Goal: Navigation & Orientation: Find specific page/section

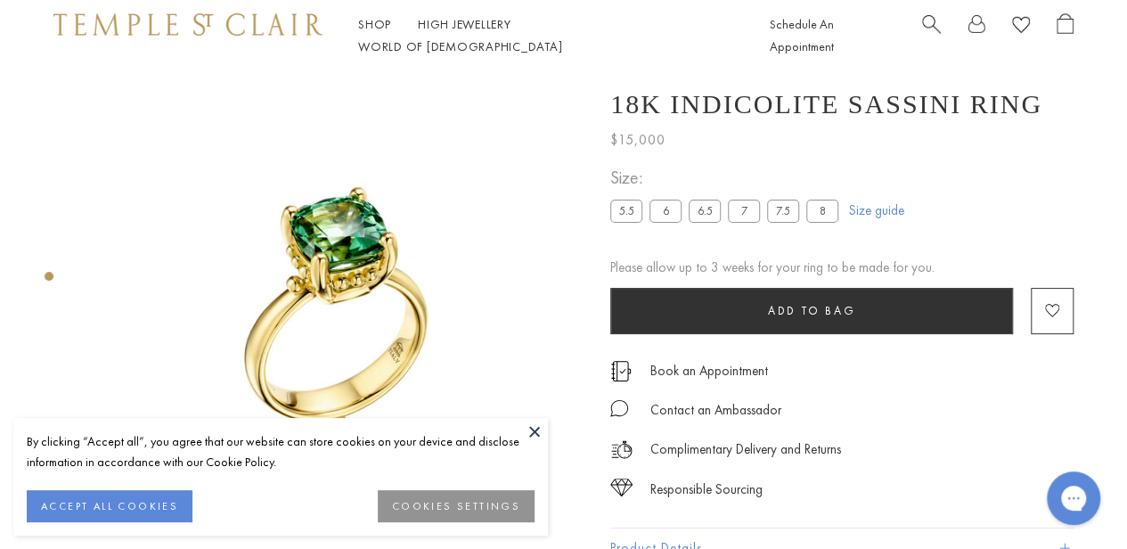
scroll to position [1, 0]
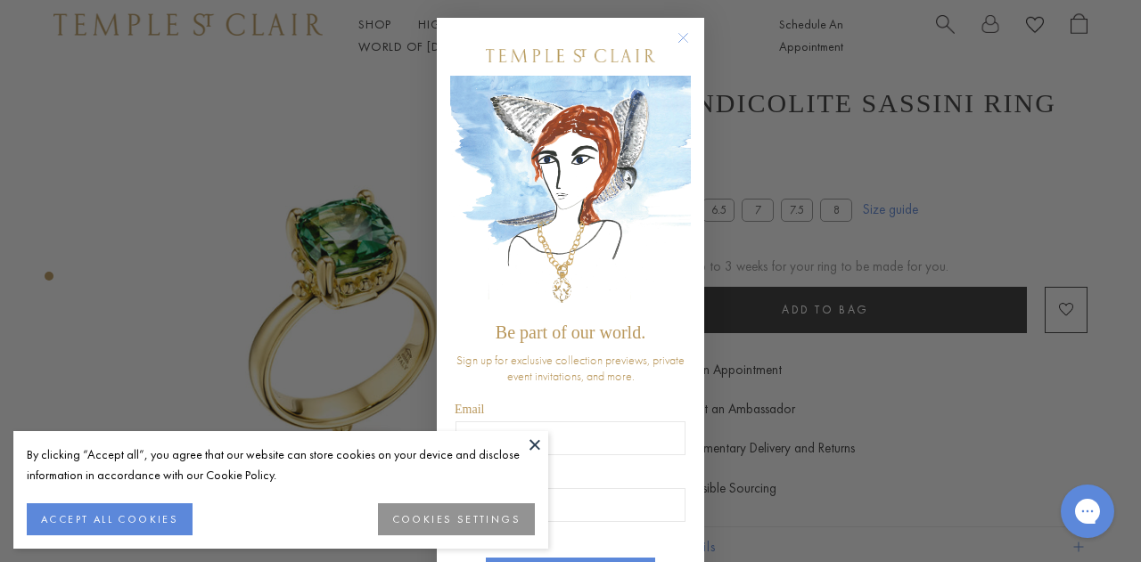
click at [673, 39] on circle "Close dialog" at bounding box center [683, 38] width 21 height 21
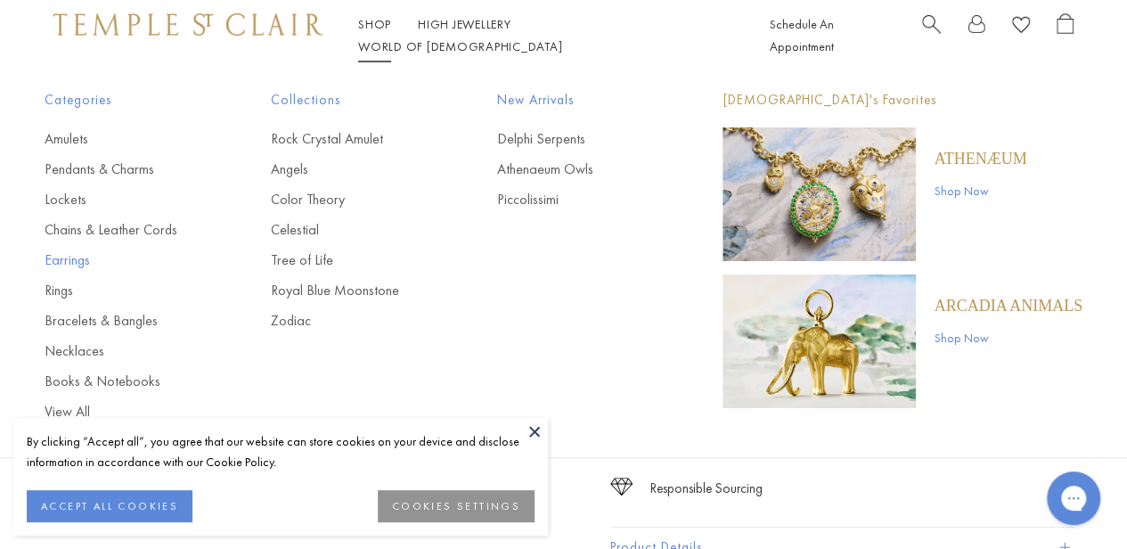
click at [70, 263] on link "Earrings" at bounding box center [122, 260] width 155 height 20
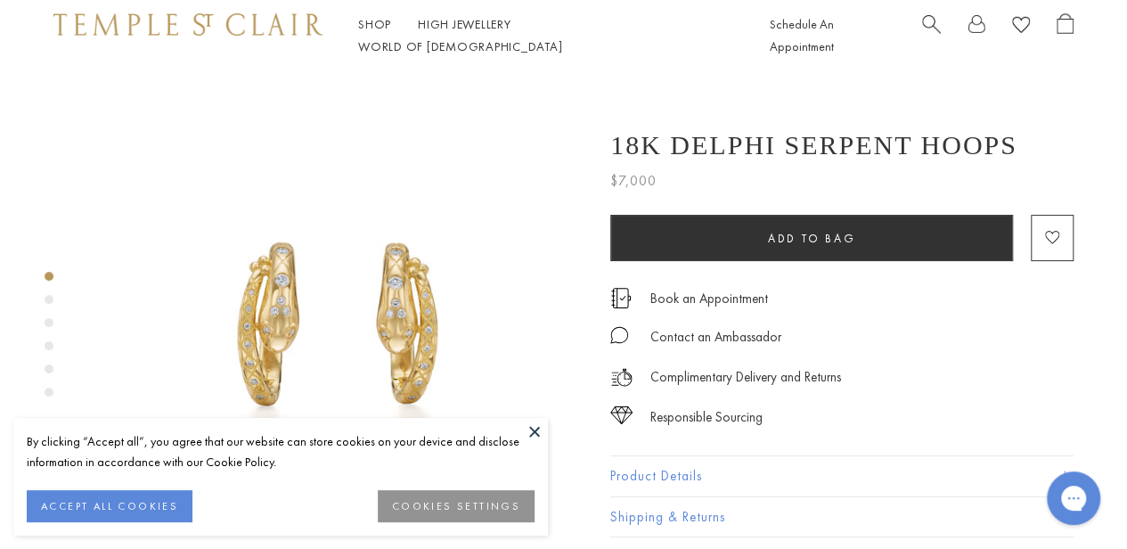
click at [530, 422] on button at bounding box center [534, 431] width 27 height 27
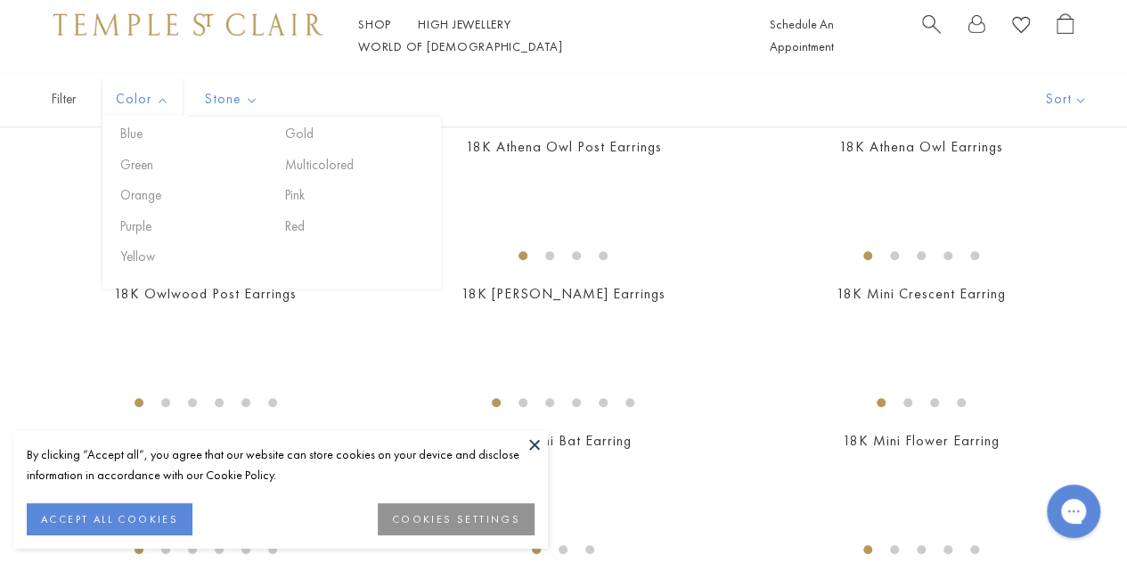
scroll to position [354, 0]
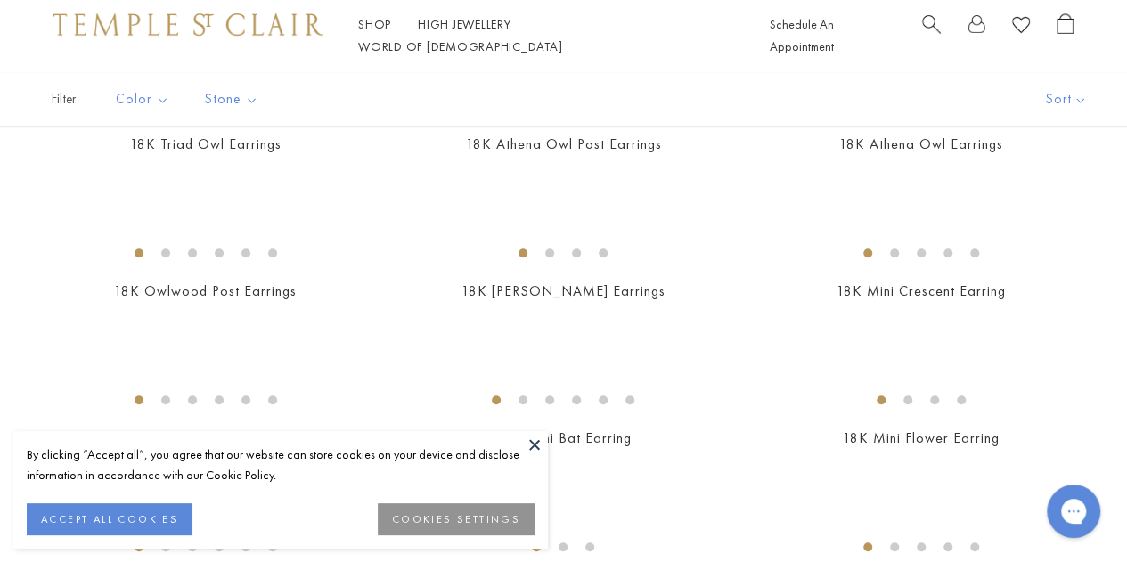
click at [130, 528] on button "ACCEPT ALL COOKIES" at bounding box center [110, 519] width 166 height 32
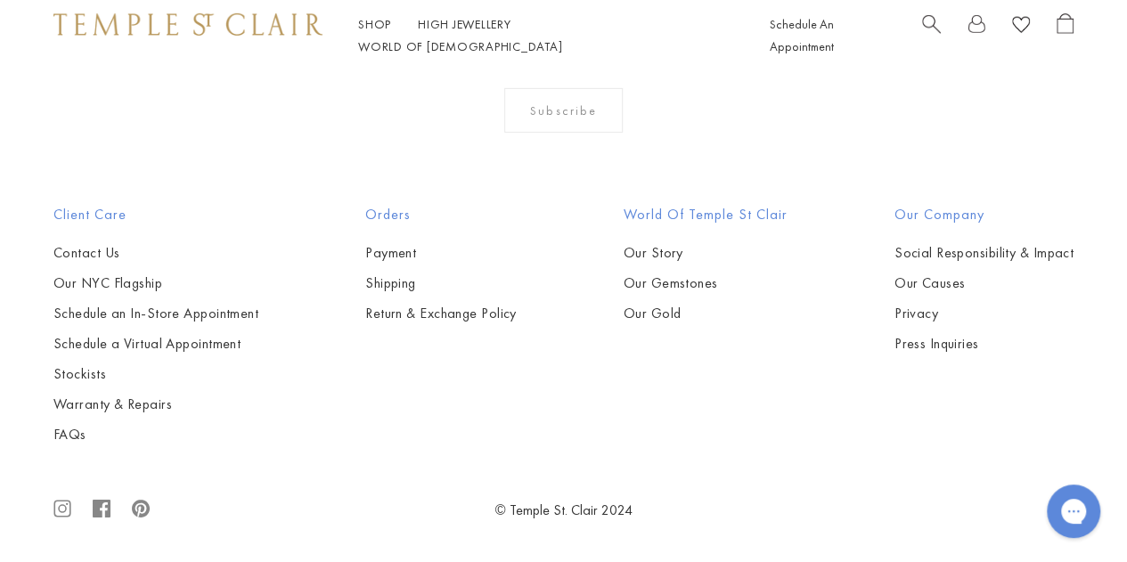
scroll to position [7108, 0]
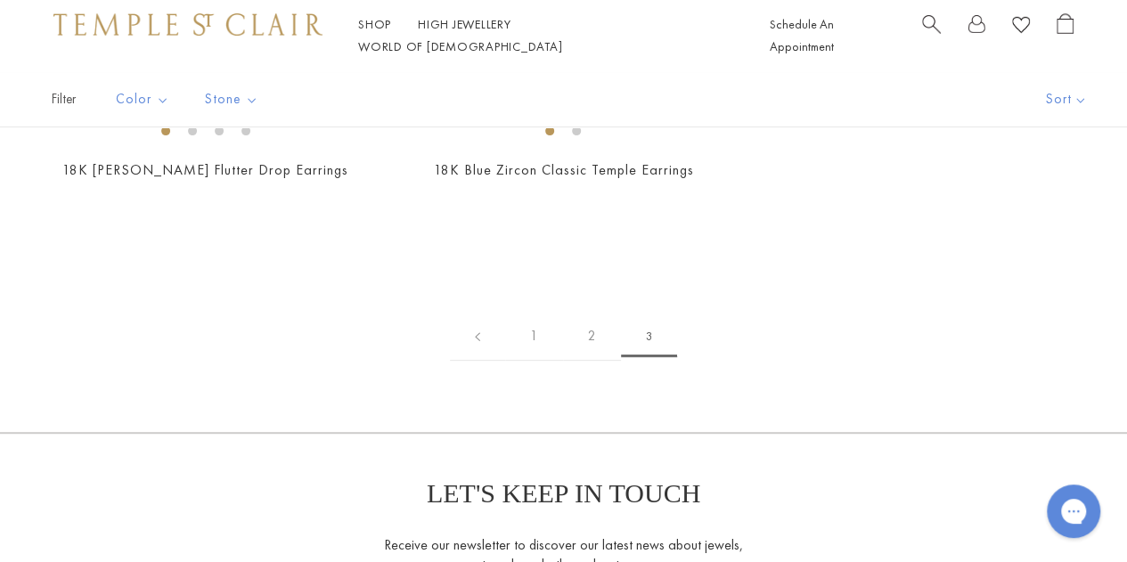
scroll to position [374, 0]
